Goal: Task Accomplishment & Management: Manage account settings

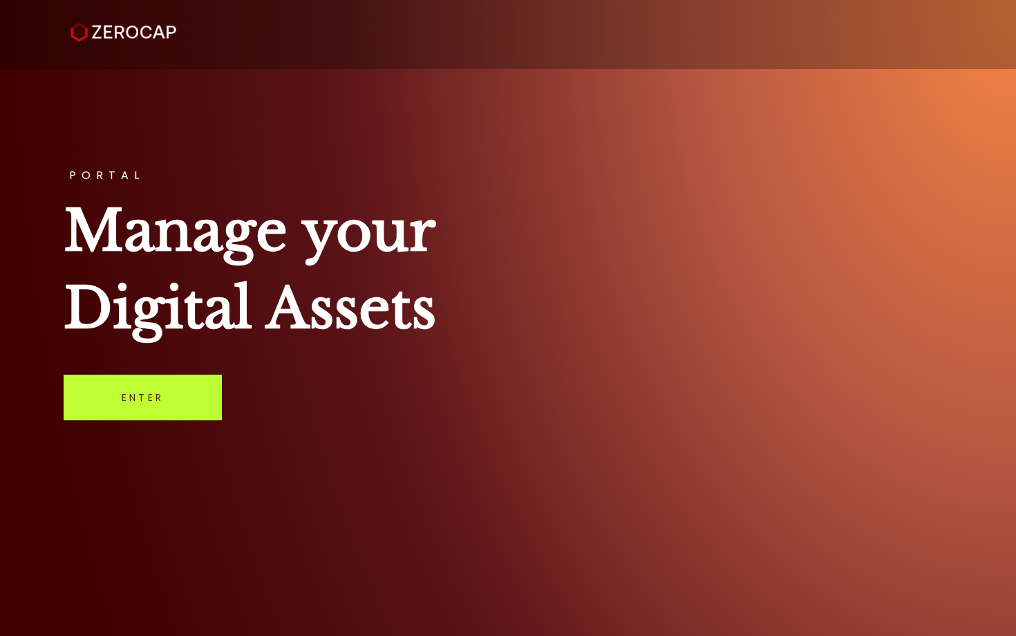
click at [146, 412] on link "Enter" at bounding box center [143, 398] width 158 height 46
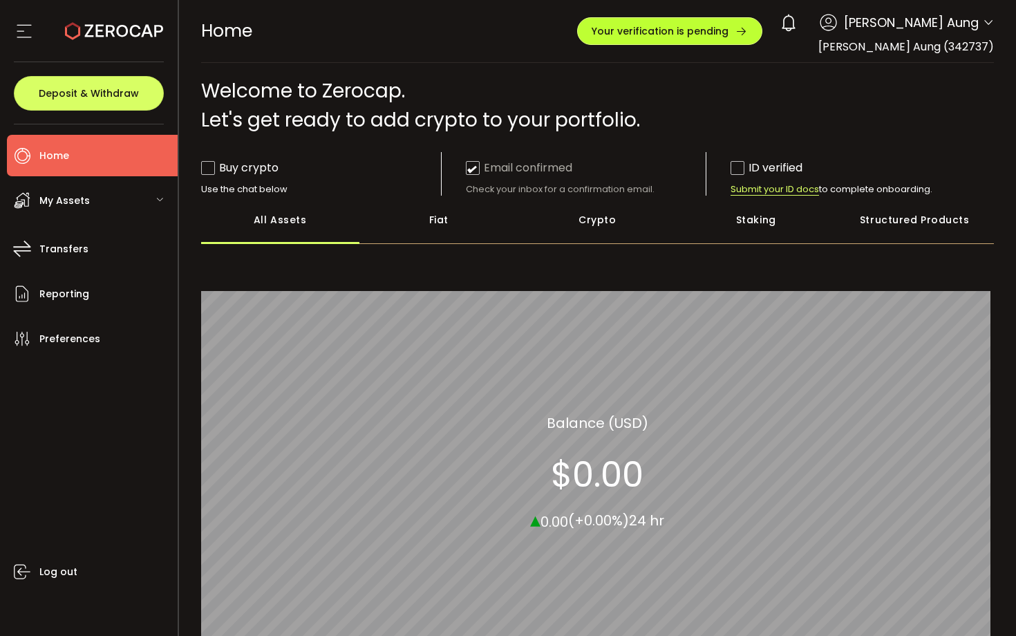
click at [729, 36] on span "Your verification is pending" at bounding box center [660, 31] width 137 height 10
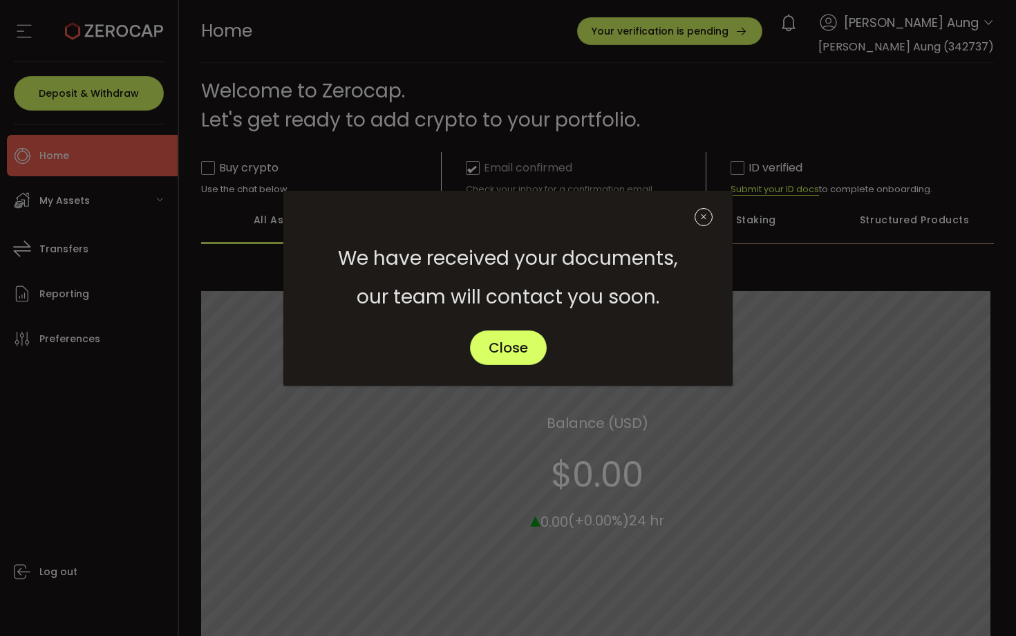
click at [699, 221] on icon "Close" at bounding box center [704, 217] width 18 height 18
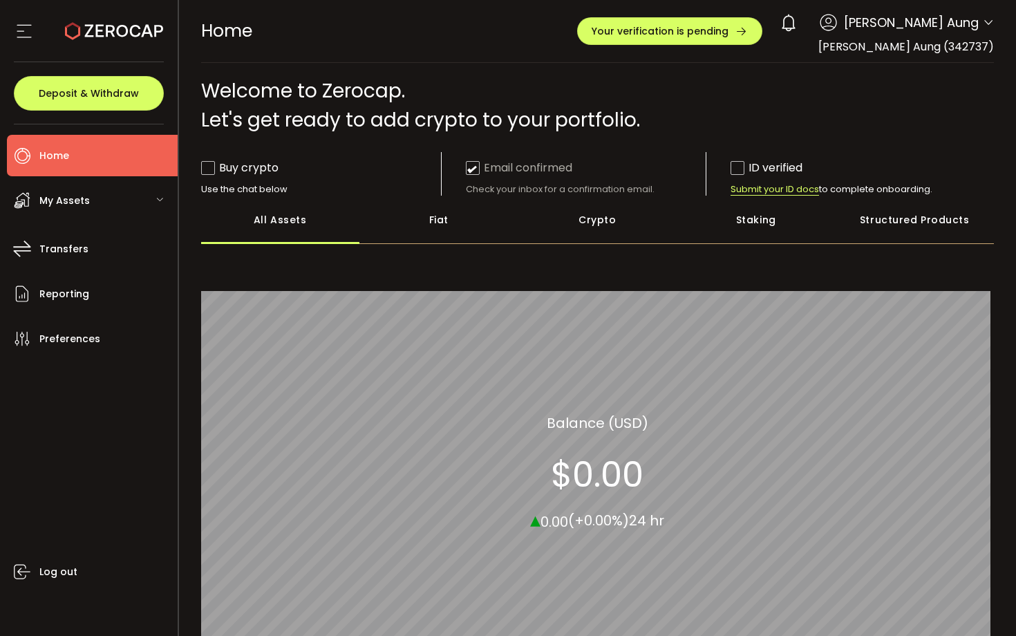
click at [905, 35] on div "0 [PERSON_NAME] Aung Account [PERSON_NAME] Aung (342737) Preferences Reporting …" at bounding box center [884, 23] width 221 height 30
click at [956, 24] on span "[PERSON_NAME] Aung" at bounding box center [911, 22] width 135 height 19
click at [985, 26] on icon at bounding box center [988, 22] width 11 height 11
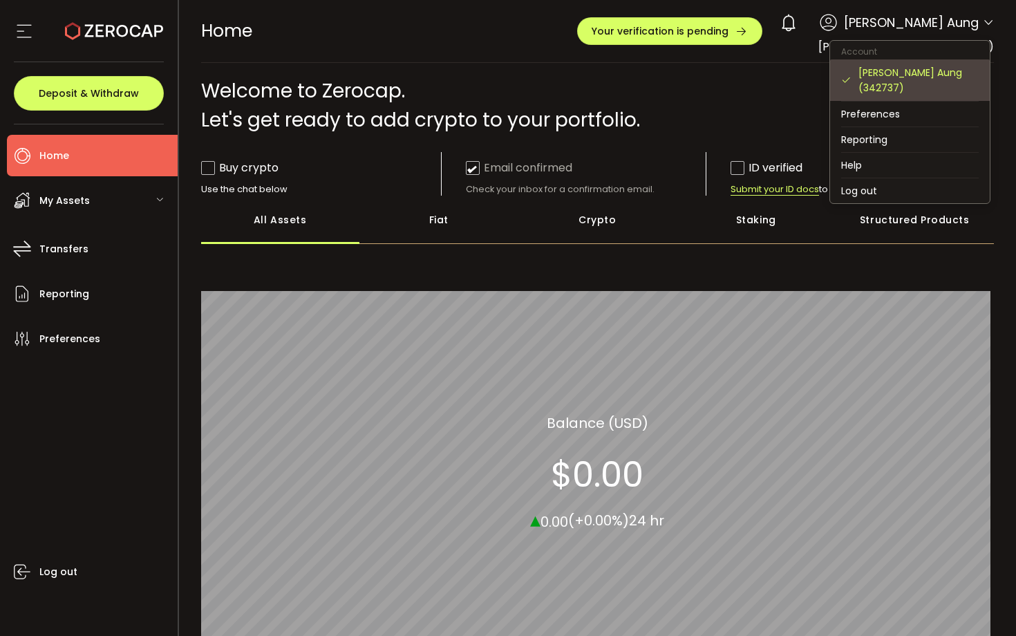
click at [903, 70] on div "[PERSON_NAME] Aung (342737)" at bounding box center [919, 80] width 120 height 30
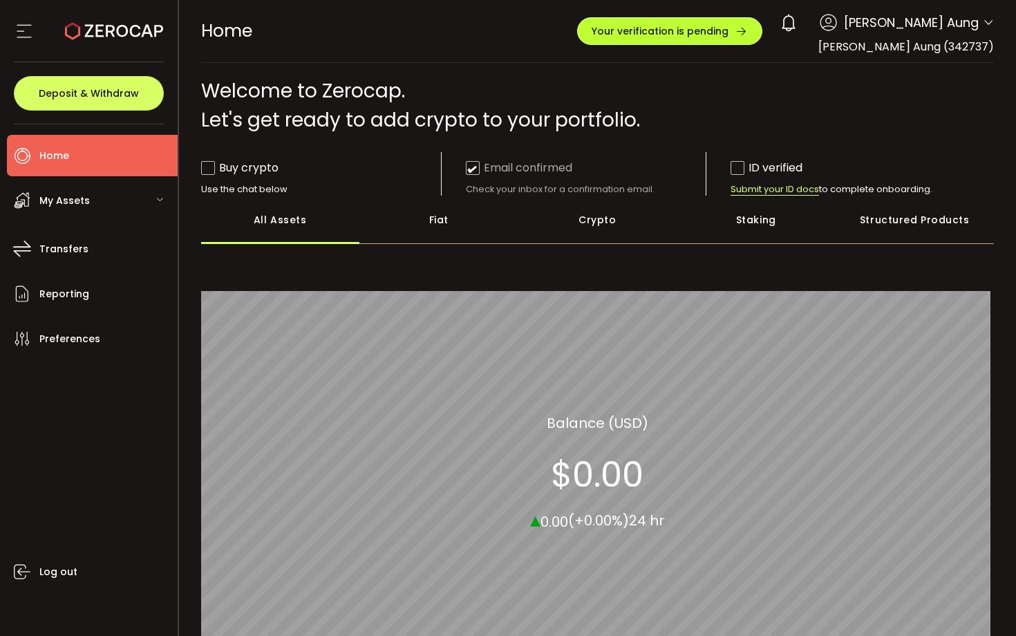
click at [729, 26] on span "Your verification is pending" at bounding box center [660, 31] width 137 height 10
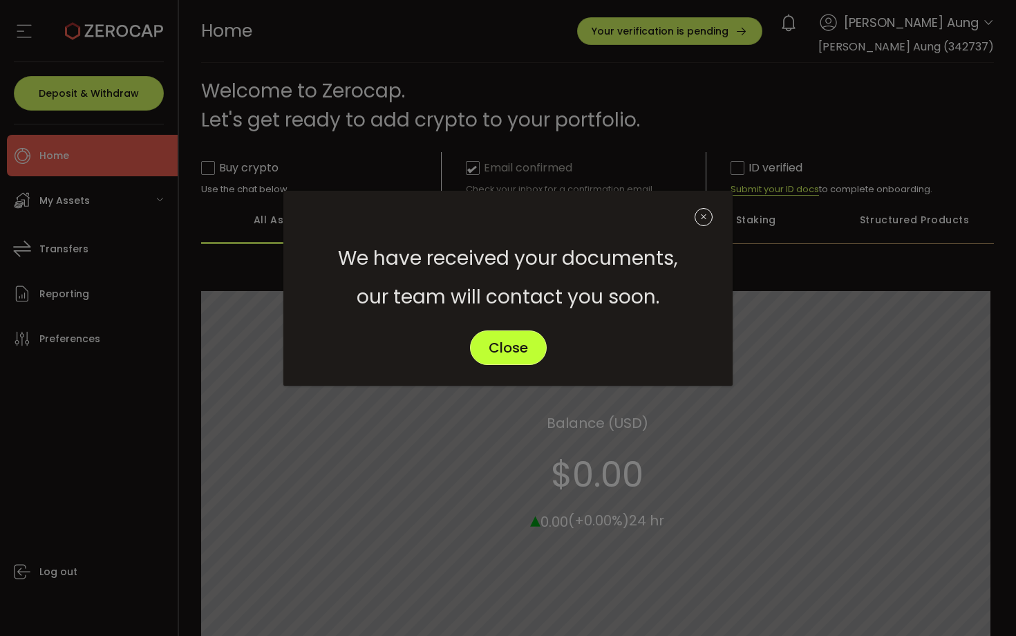
click at [518, 364] on button "Close" at bounding box center [508, 348] width 77 height 35
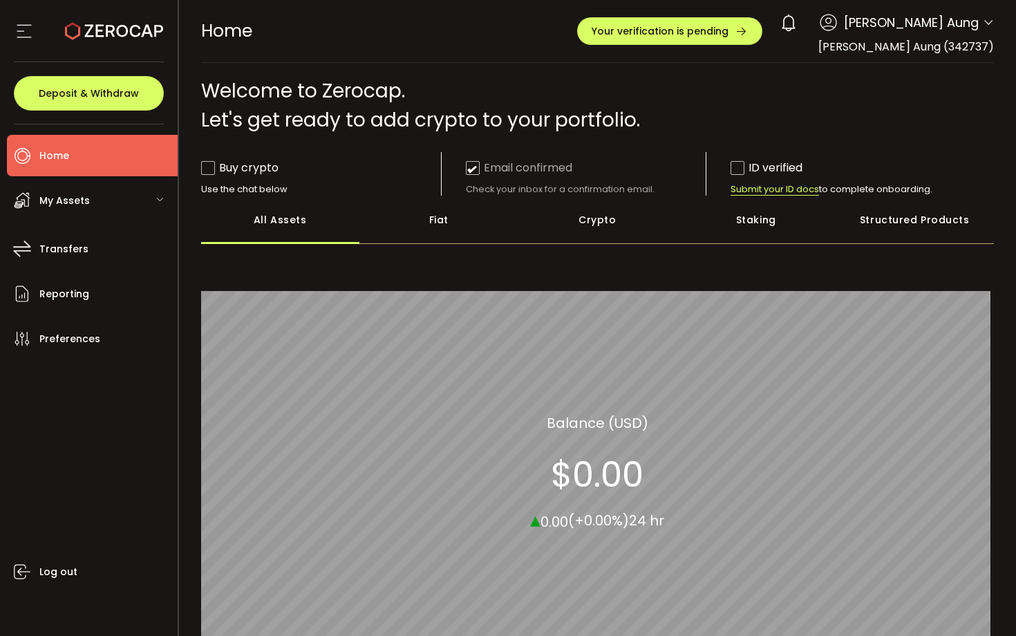
click at [102, 163] on li "Home" at bounding box center [92, 155] width 171 height 41
click at [102, 219] on div "My Assets" at bounding box center [92, 200] width 171 height 41
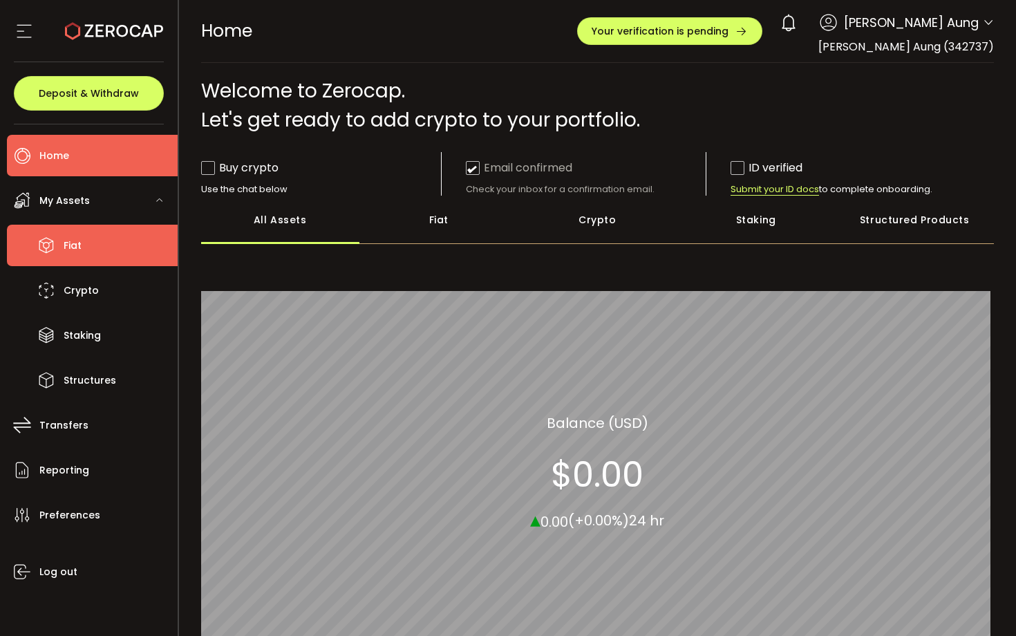
click at [100, 250] on li "Fiat" at bounding box center [92, 245] width 171 height 41
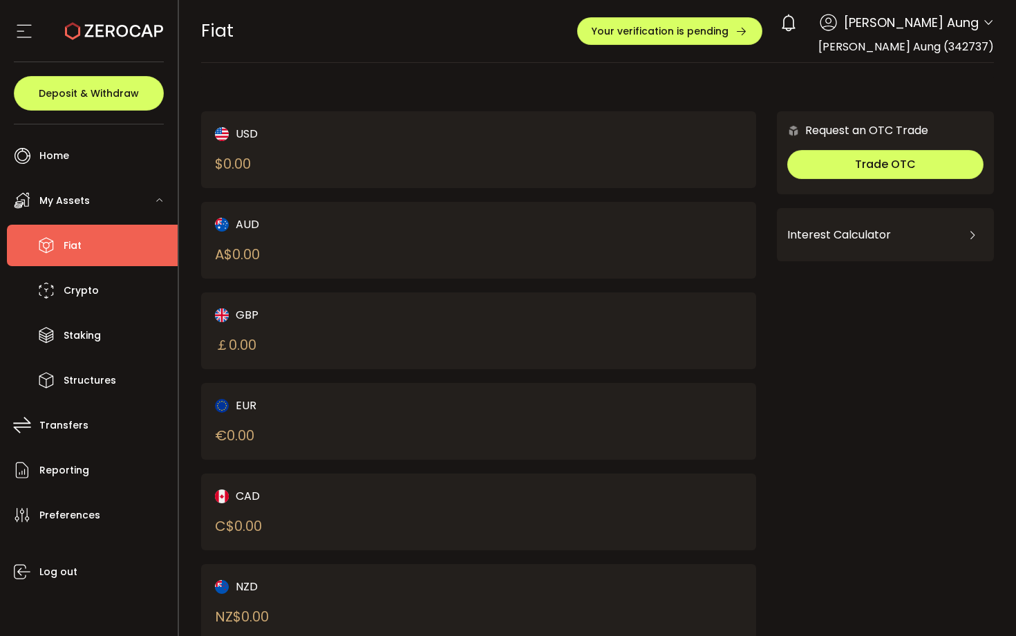
click at [951, 28] on span "[PERSON_NAME] Aung" at bounding box center [911, 22] width 135 height 19
click at [987, 21] on icon at bounding box center [988, 22] width 11 height 11
click at [875, 306] on div "How much can I earn？ Use the calculator below to estimate how much you can earn…" at bounding box center [885, 296] width 217 height 43
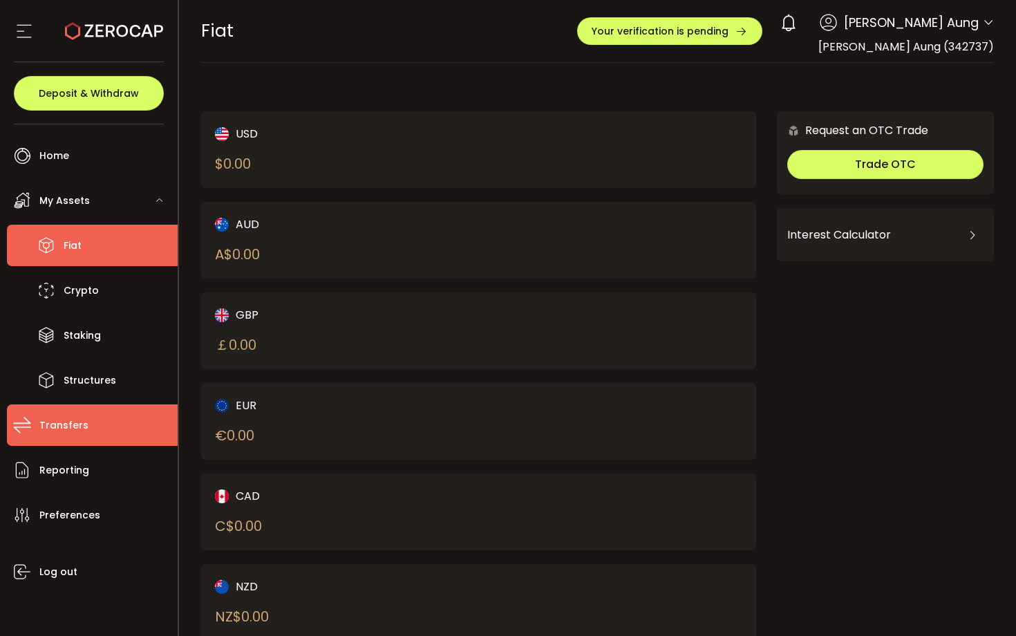
click at [65, 443] on li "Transfers" at bounding box center [92, 425] width 171 height 41
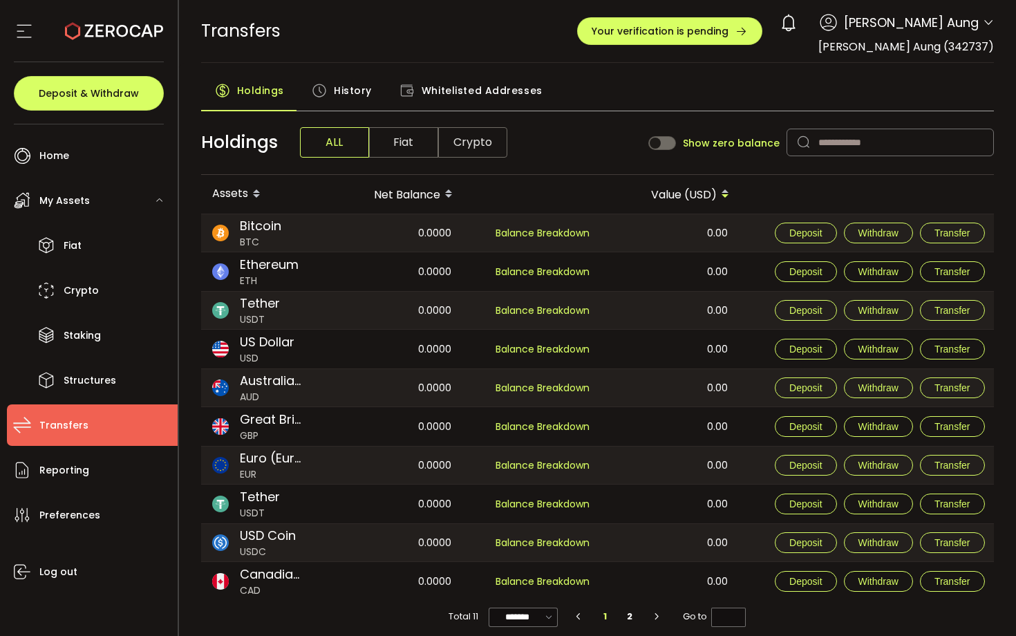
click at [337, 91] on span "History" at bounding box center [353, 91] width 38 height 28
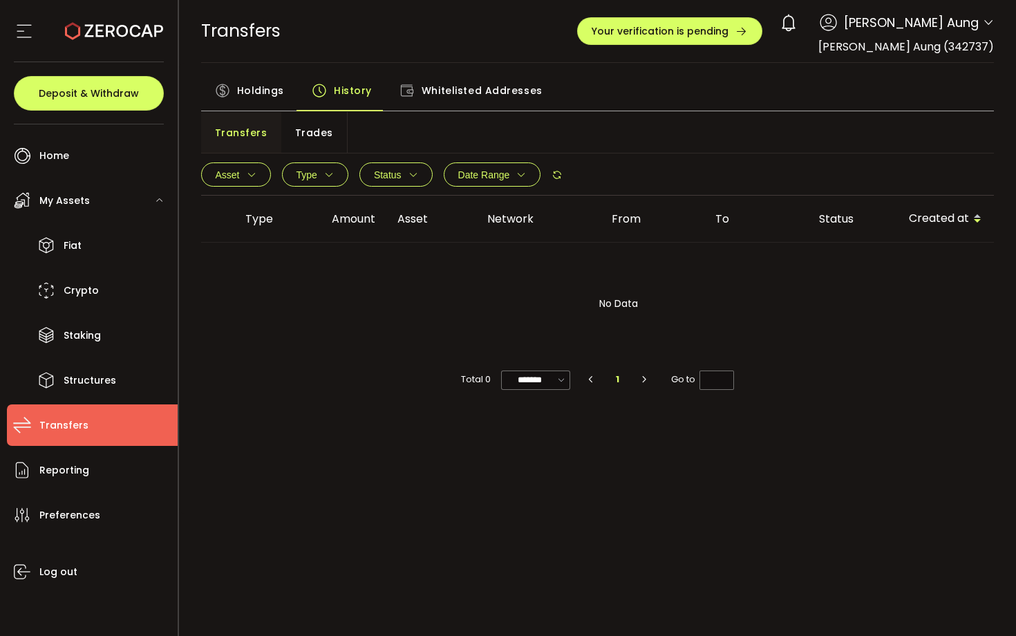
click at [439, 95] on span "Whitelisted Addresses" at bounding box center [482, 91] width 121 height 28
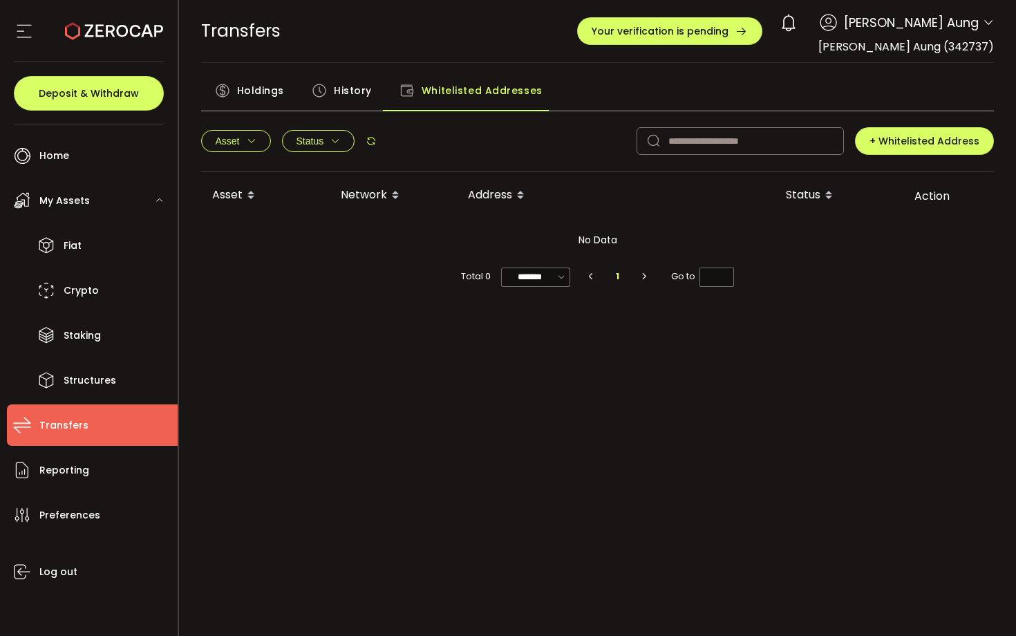
click at [17, 30] on icon at bounding box center [24, 31] width 21 height 21
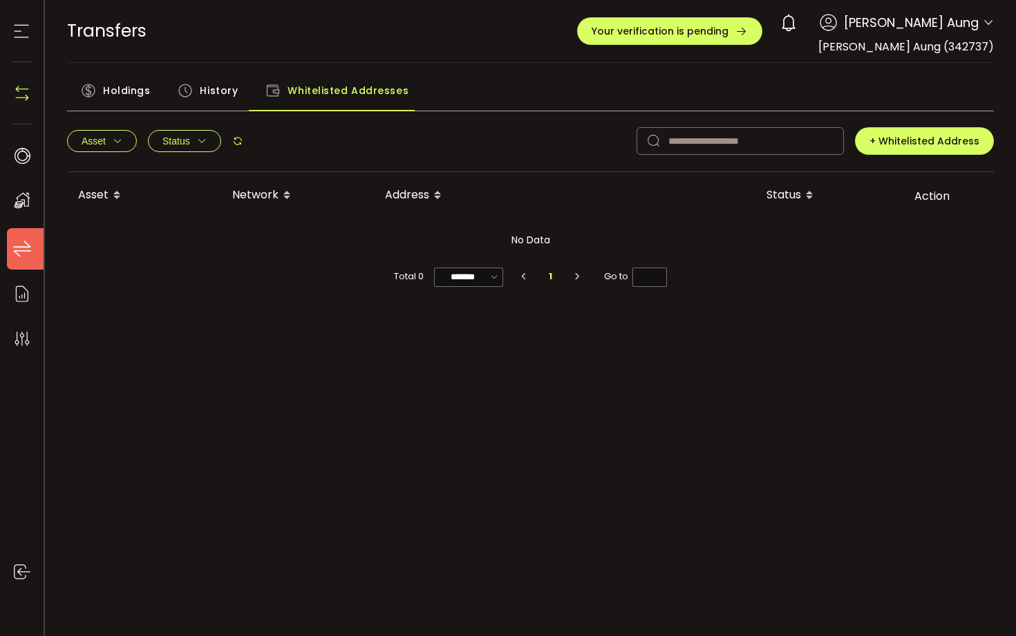
click at [17, 30] on icon at bounding box center [21, 31] width 21 height 21
